Goal: Navigation & Orientation: Find specific page/section

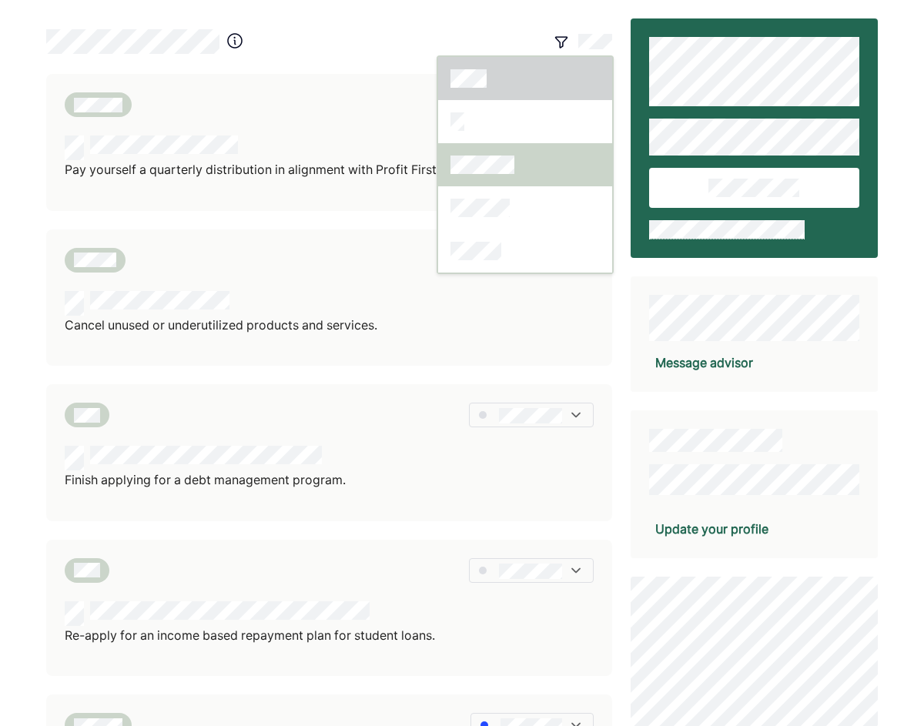
click at [524, 166] on div at bounding box center [525, 164] width 174 height 43
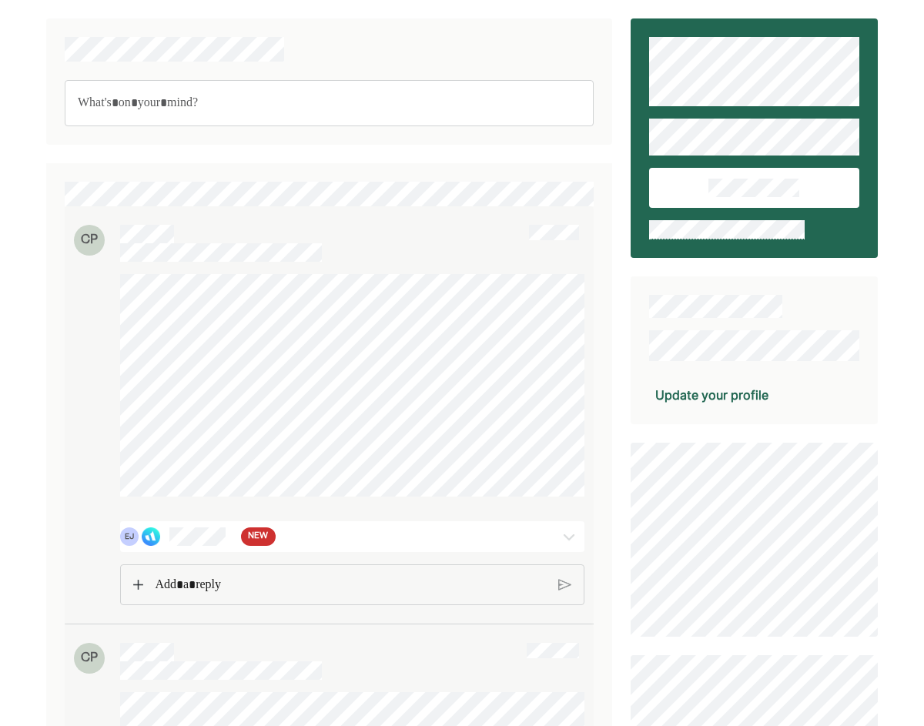
click at [254, 535] on span "NEW" at bounding box center [258, 536] width 20 height 15
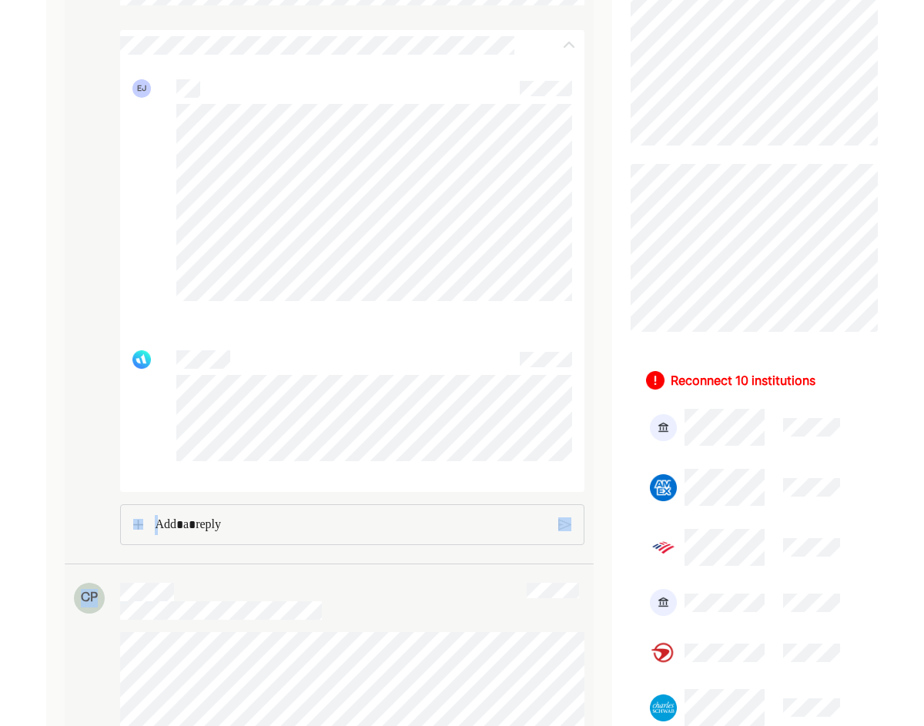
scroll to position [516, 0]
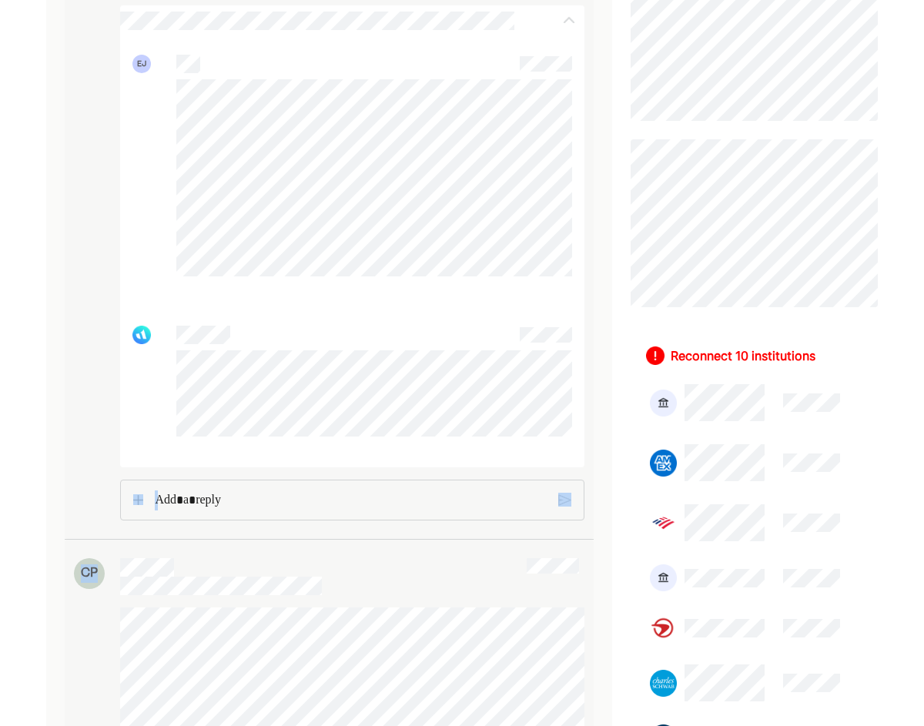
click at [368, 581] on div at bounding box center [298, 576] width 357 height 37
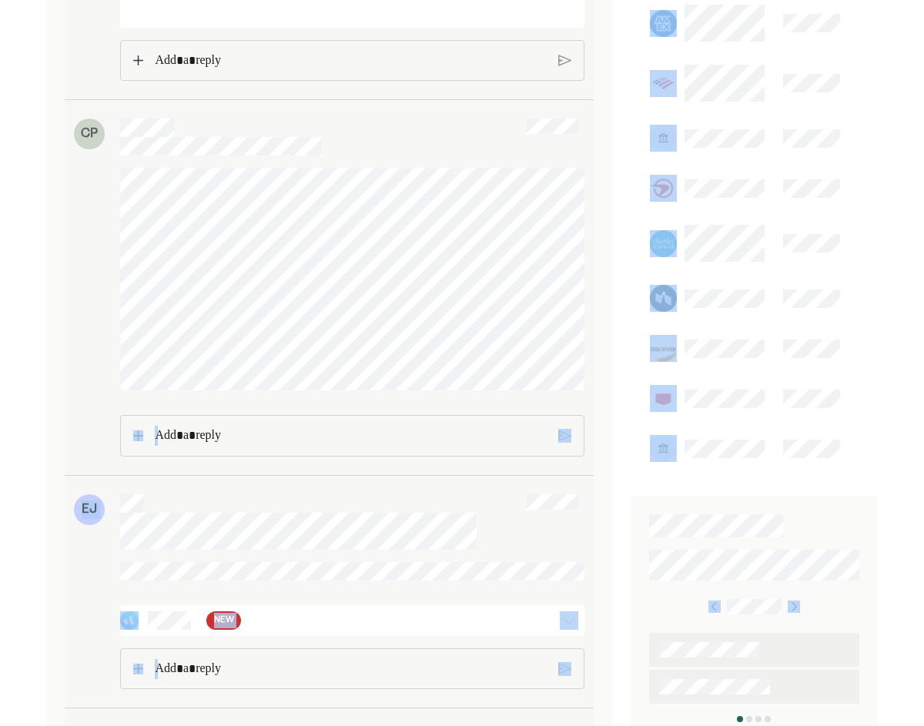
drag, startPoint x: 386, startPoint y: 574, endPoint x: 373, endPoint y: 751, distance: 177.7
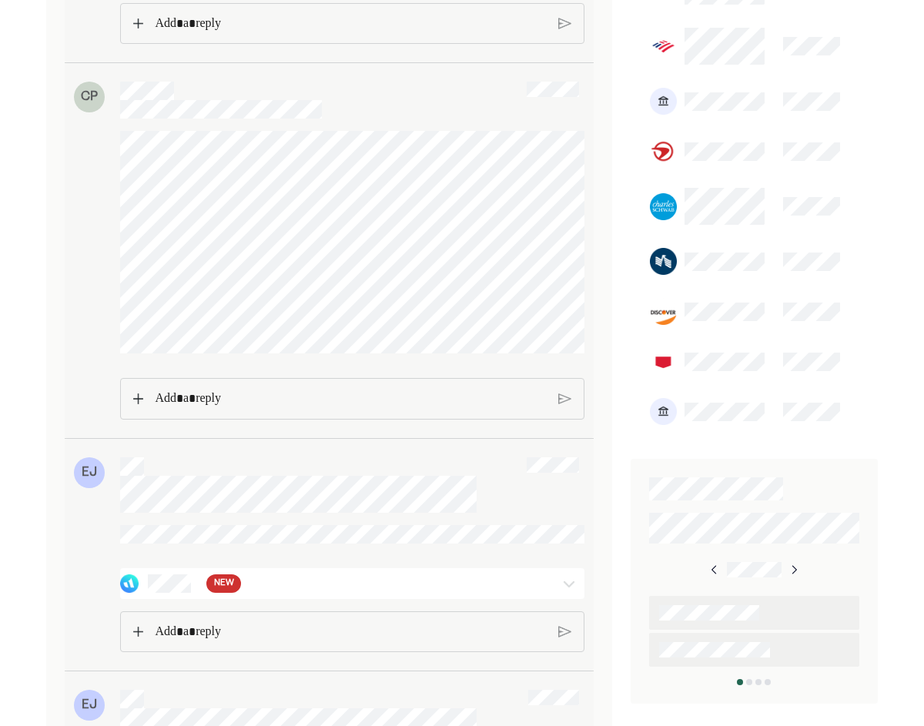
click at [226, 592] on span "NEW" at bounding box center [224, 583] width 20 height 15
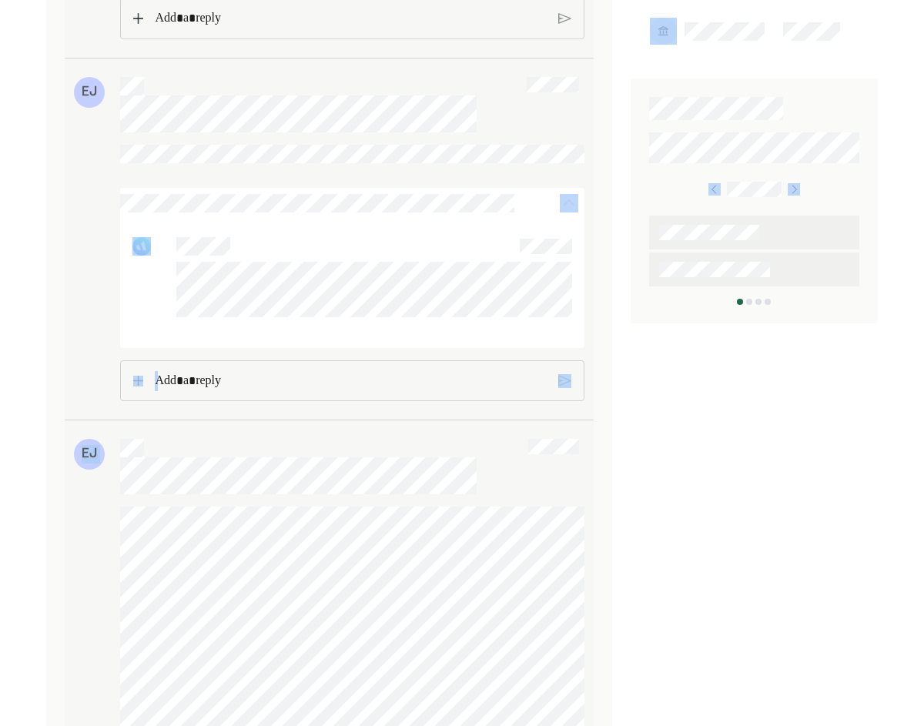
drag, startPoint x: 351, startPoint y: 548, endPoint x: 356, endPoint y: 753, distance: 204.2
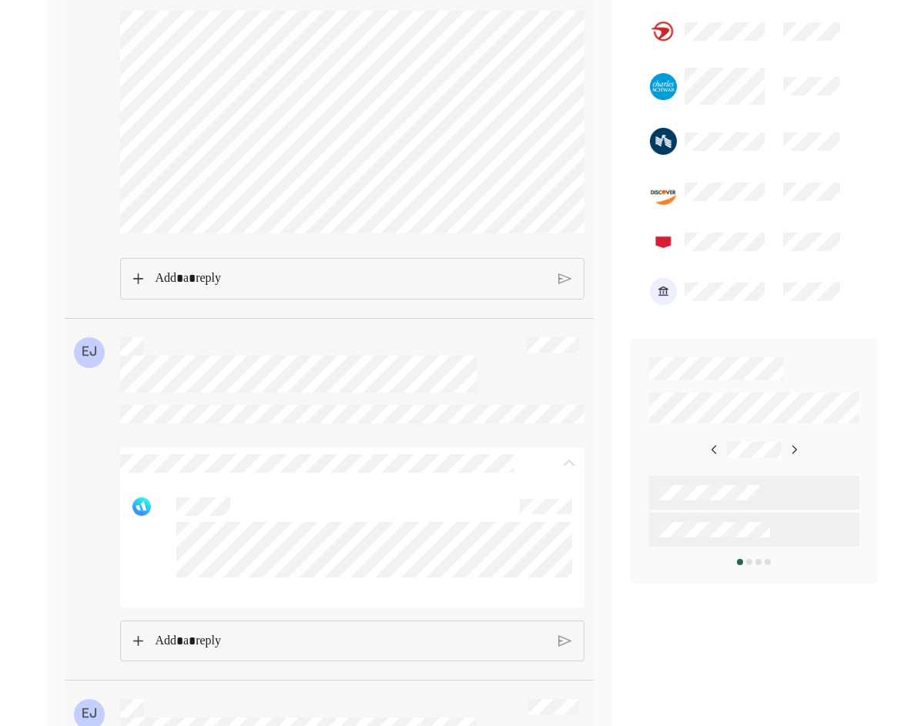
scroll to position [951, 0]
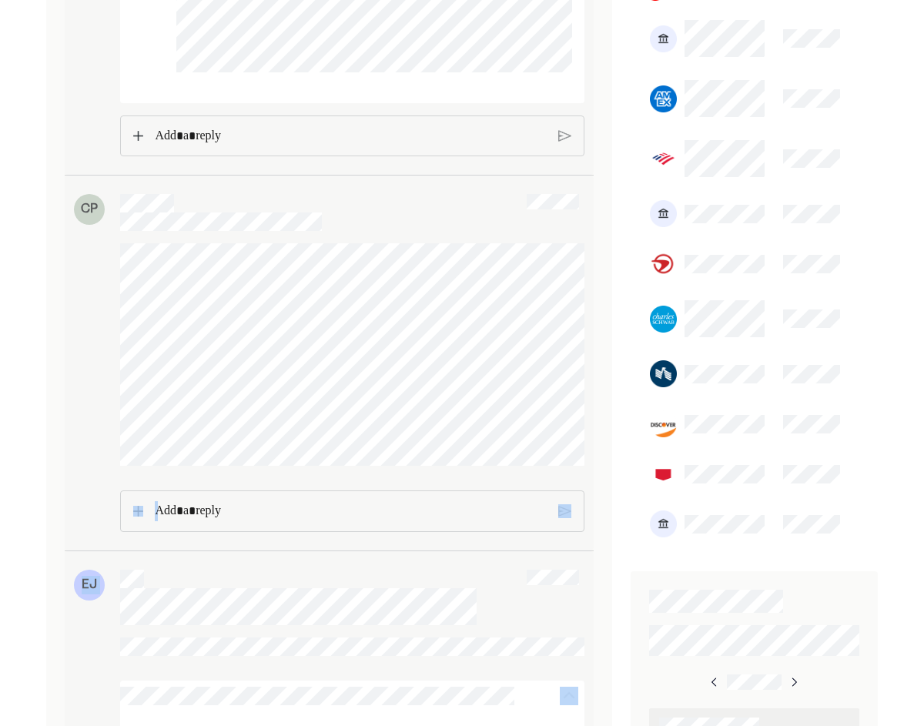
scroll to position [828, 0]
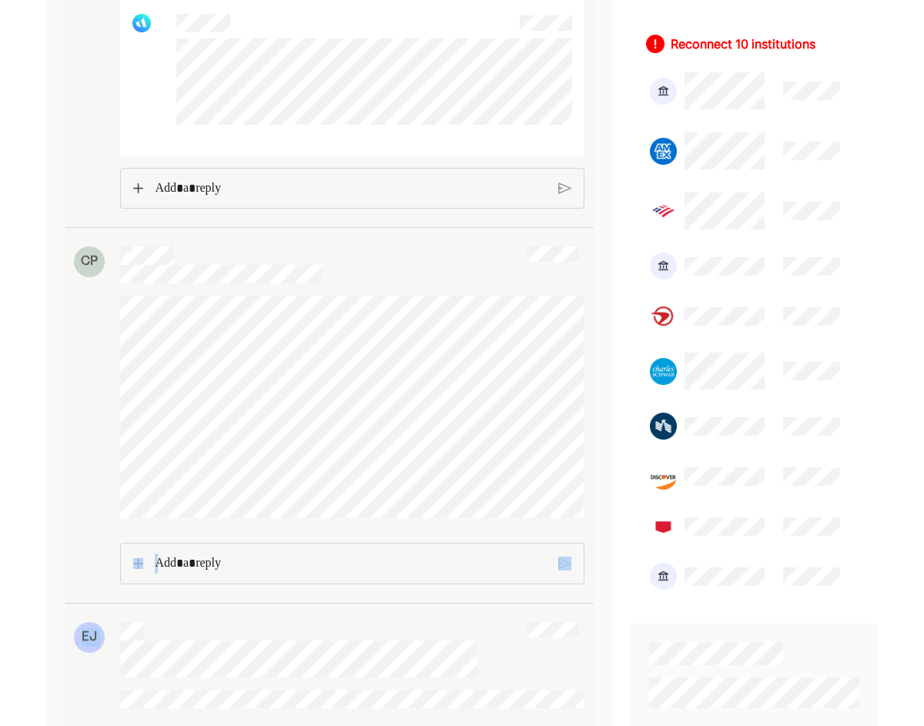
click at [324, 139] on div at bounding box center [352, 76] width 464 height 148
click at [280, 192] on p "Rich Text Editor. Editing area: main" at bounding box center [350, 188] width 393 height 20
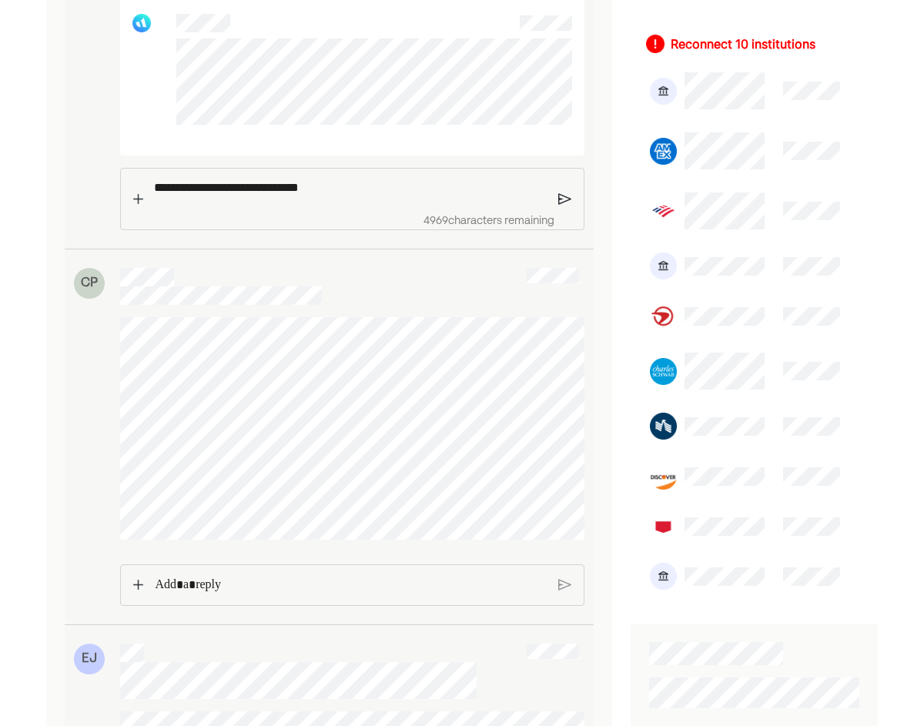
click at [562, 200] on img at bounding box center [564, 199] width 13 height 14
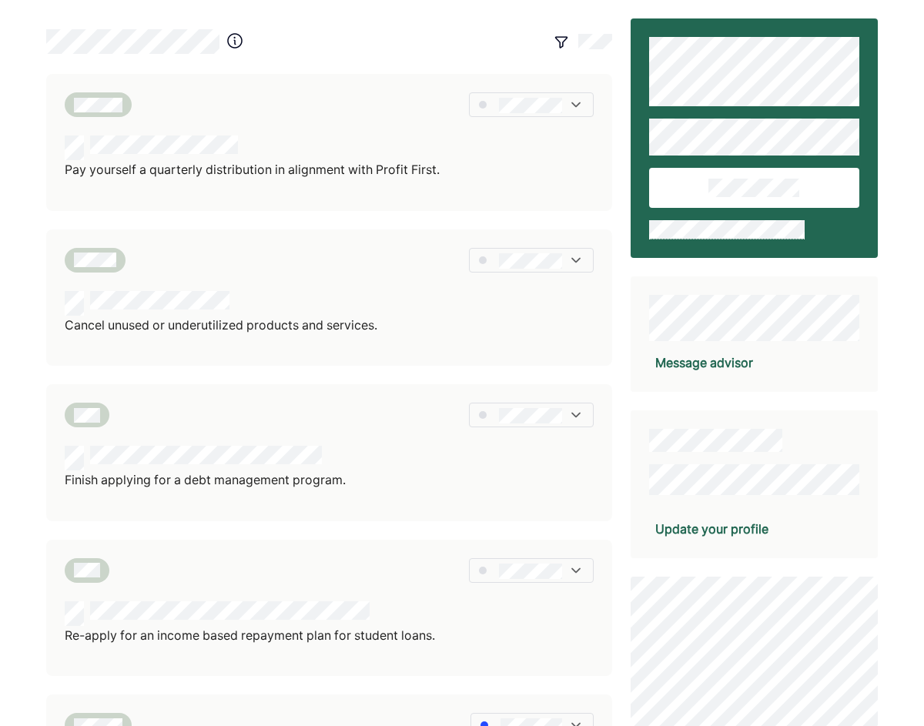
click at [568, 53] on div at bounding box center [525, 42] width 176 height 28
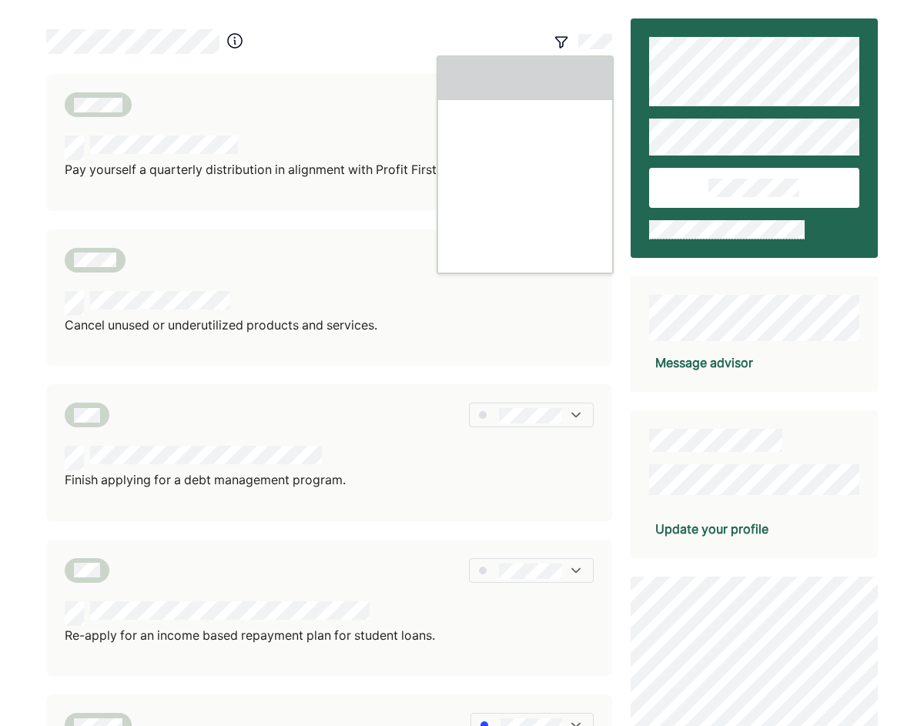
click at [557, 33] on div at bounding box center [525, 42] width 176 height 28
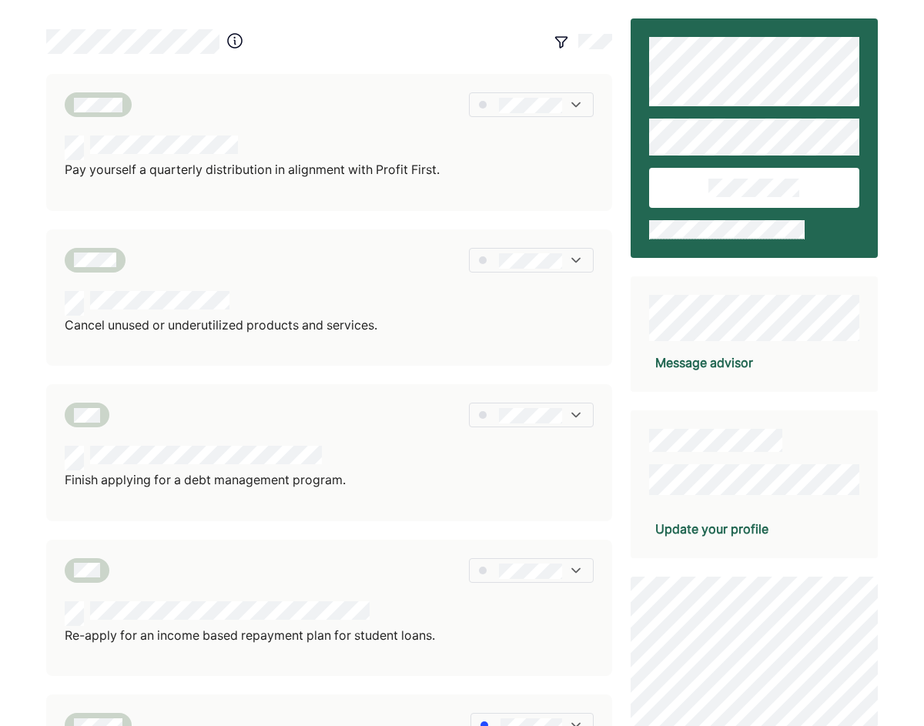
click at [563, 40] on img at bounding box center [561, 41] width 15 height 15
click at [415, 32] on div at bounding box center [329, 42] width 566 height 28
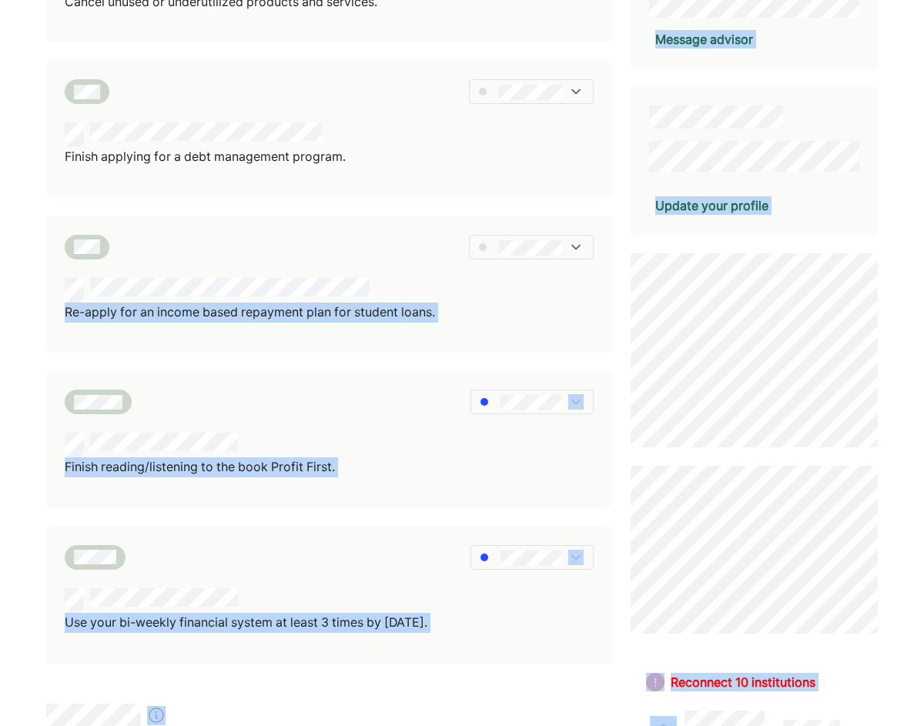
scroll to position [375, 0]
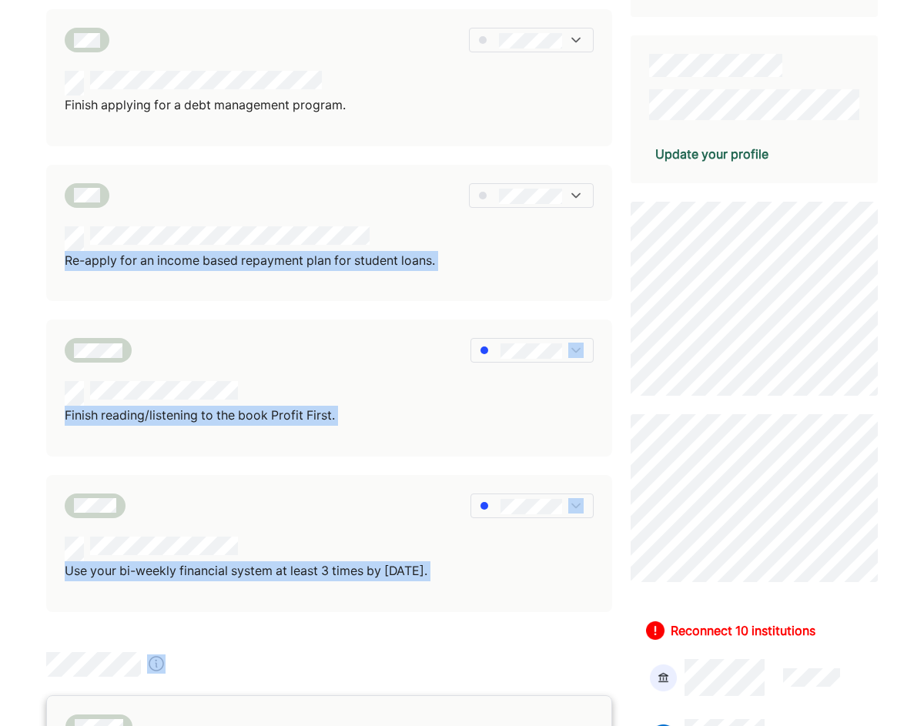
drag, startPoint x: 5, startPoint y: 629, endPoint x: 112, endPoint y: 696, distance: 126.7
click at [112, 696] on div "Pay yourself a quarterly distribution in alignment with Profit First. Cancel un…" at bounding box center [462, 588] width 924 height 1927
click at [5, 437] on div "Pay yourself a quarterly distribution in alignment with Profit First. Cancel un…" at bounding box center [462, 588] width 924 height 1927
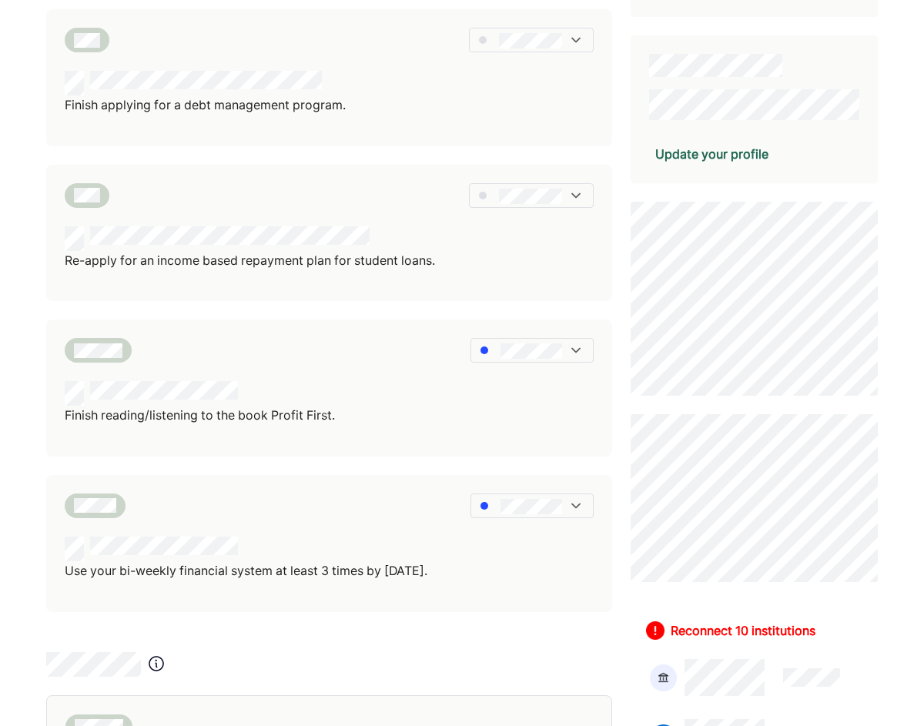
click at [89, 633] on div "Pay yourself a quarterly distribution in alignment with Profit First. Cancel un…" at bounding box center [329, 234] width 566 height 1183
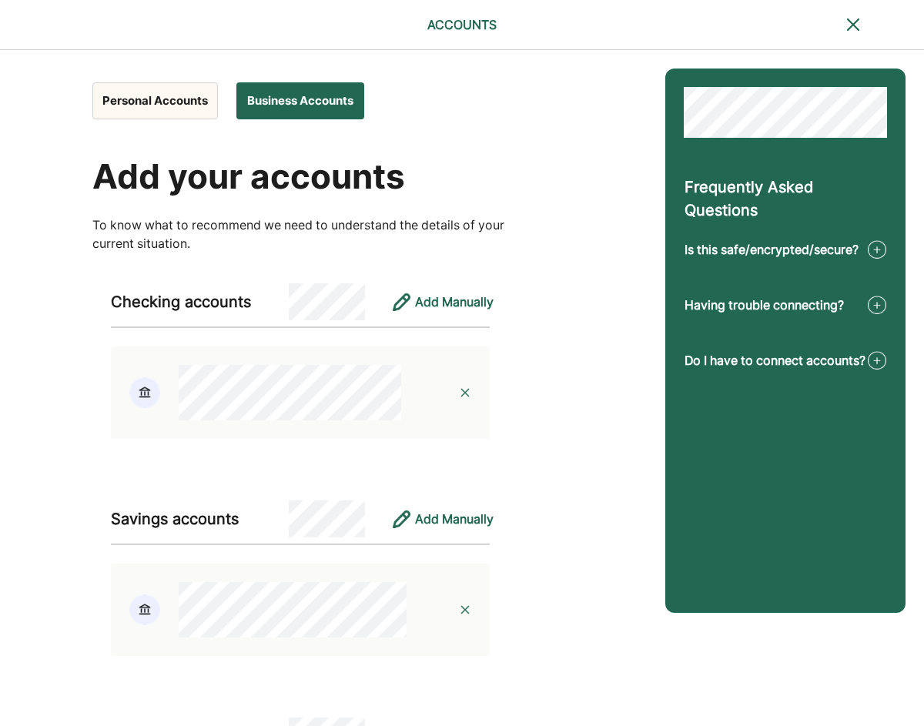
click at [131, 384] on img at bounding box center [144, 392] width 31 height 31
click at [149, 395] on img at bounding box center [144, 392] width 31 height 31
